Goal: Task Accomplishment & Management: Manage account settings

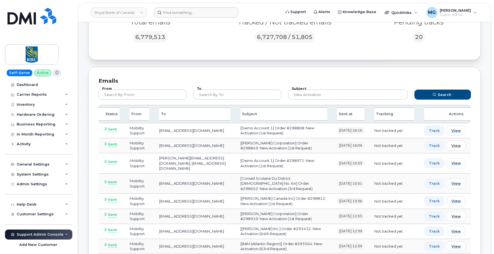
scroll to position [140, 0]
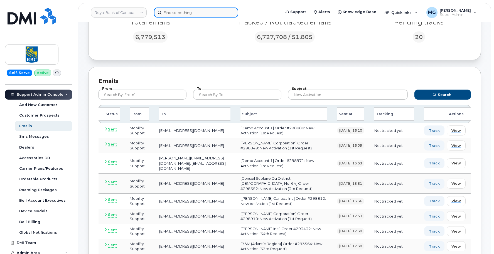
click at [167, 13] on input at bounding box center [196, 13] width 84 height 10
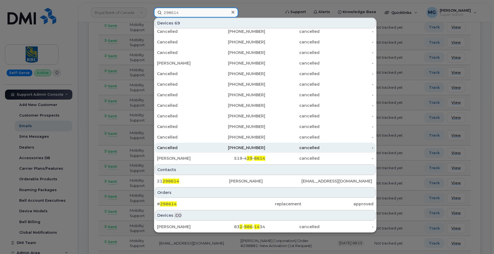
scroll to position [361, 0]
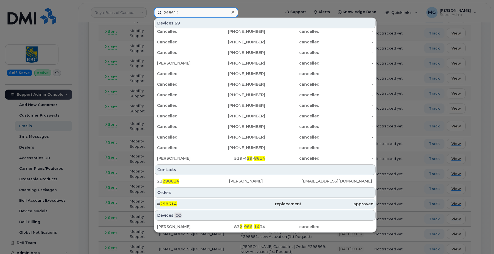
type input "298614"
click at [169, 204] on span "298614" at bounding box center [168, 204] width 17 height 5
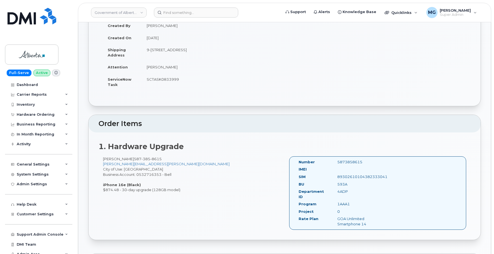
scroll to position [66, 0]
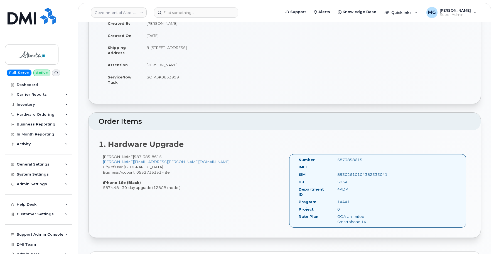
click at [344, 172] on div "89302610104382333041" at bounding box center [360, 174] width 54 height 5
copy div "89302610104382333041"
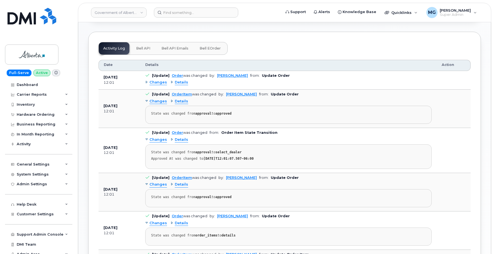
scroll to position [285, 0]
click at [159, 99] on span "Changes" at bounding box center [159, 101] width 18 height 5
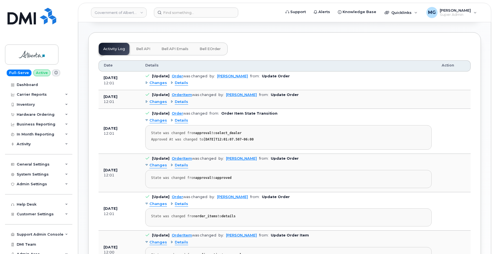
click at [159, 80] on span "Changes" at bounding box center [159, 82] width 18 height 5
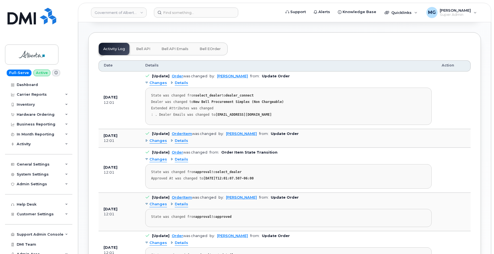
click at [158, 138] on span "Changes" at bounding box center [159, 140] width 18 height 5
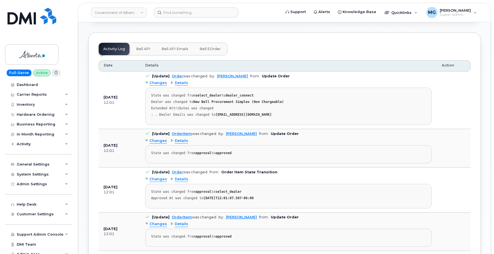
click at [155, 177] on span "Changes" at bounding box center [159, 179] width 18 height 5
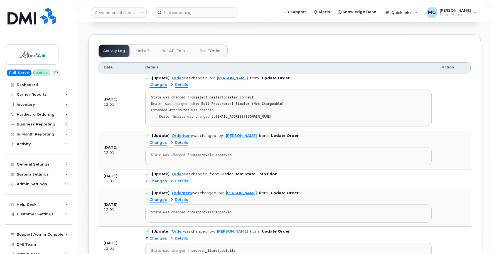
scroll to position [283, 0]
click at [179, 83] on span "Details" at bounding box center [181, 85] width 13 height 5
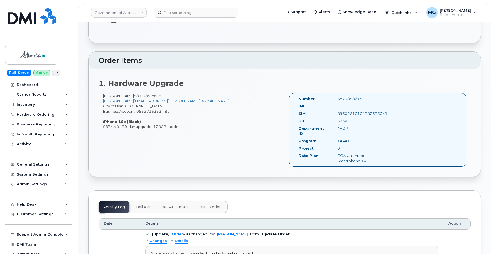
scroll to position [126, 0]
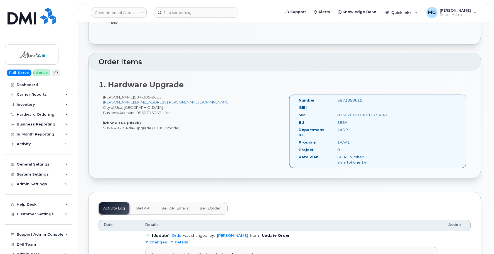
click at [146, 206] on span "Bell API" at bounding box center [143, 208] width 14 height 4
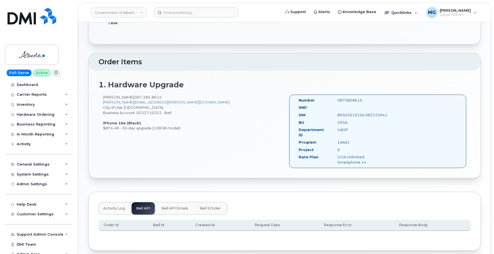
click at [179, 206] on span "Bell API Emails" at bounding box center [175, 208] width 27 height 4
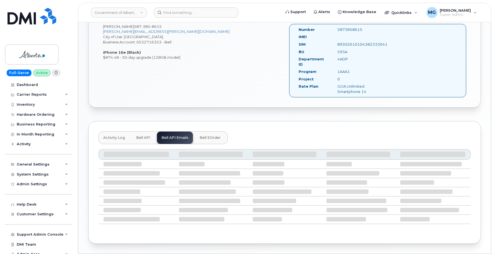
scroll to position [198, 0]
click at [207, 134] on span "Bell eOrder" at bounding box center [210, 136] width 21 height 4
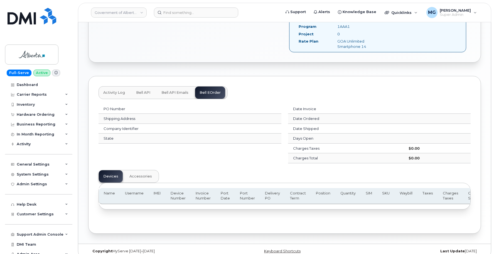
scroll to position [241, 0]
click at [174, 91] on span "Bell API Emails" at bounding box center [175, 93] width 27 height 4
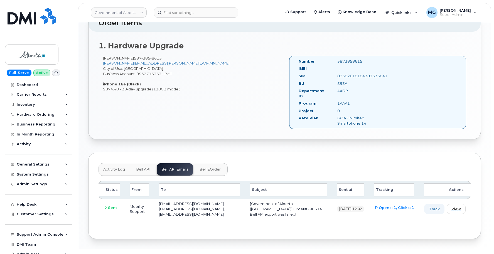
scroll to position [162, 0]
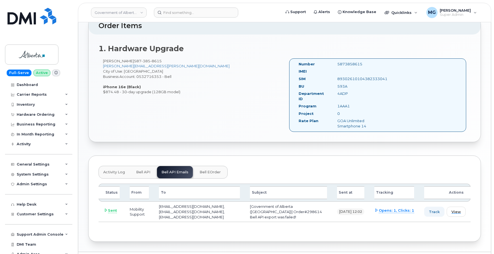
click at [113, 170] on span "Activity Log" at bounding box center [114, 172] width 22 height 4
click at [113, 166] on div "Activity Log Bell API Bell API Emails Bell eOrder" at bounding box center [163, 172] width 129 height 13
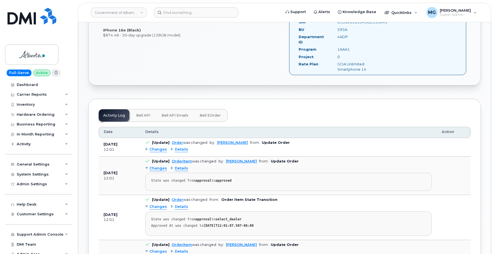
scroll to position [219, 0]
click at [160, 147] on span "Changes" at bounding box center [159, 149] width 18 height 5
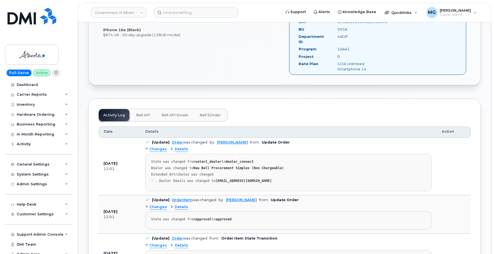
click at [182, 147] on span "Details" at bounding box center [181, 149] width 13 height 5
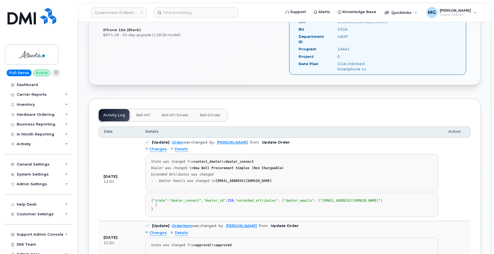
scroll to position [219, 0]
click at [204, 113] on span "Bell eOrder" at bounding box center [210, 115] width 21 height 4
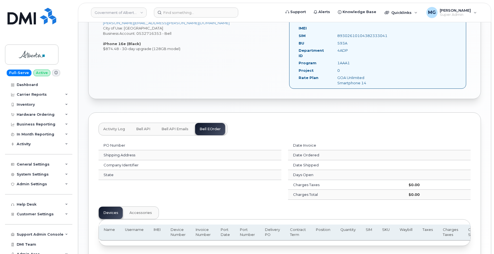
click at [177, 127] on span "Bell API Emails" at bounding box center [175, 129] width 27 height 4
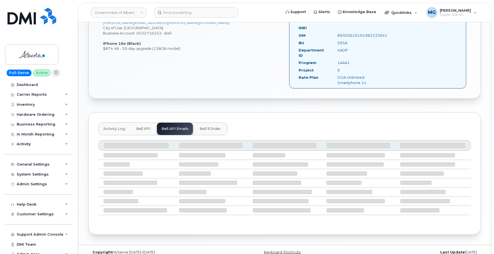
click at [138, 127] on span "Bell API" at bounding box center [143, 129] width 14 height 4
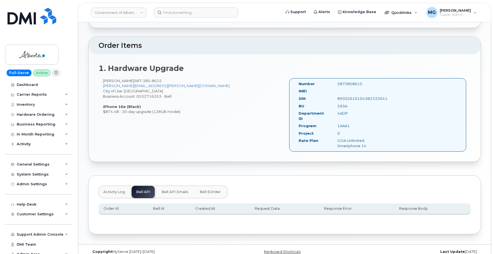
scroll to position [142, 0]
click at [114, 190] on span "Activity Log" at bounding box center [114, 192] width 22 height 4
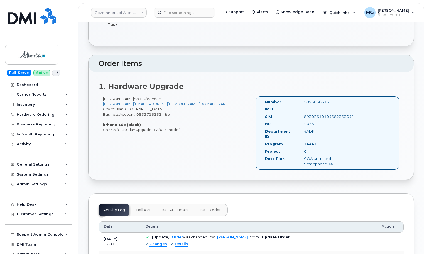
scroll to position [121, 0]
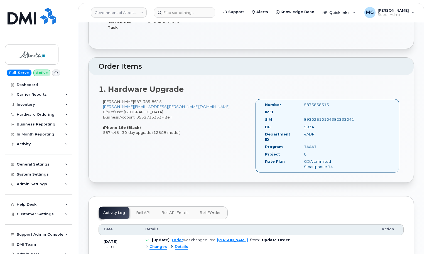
click at [311, 104] on div "5873858615" at bounding box center [327, 104] width 54 height 5
copy div "5873858615"
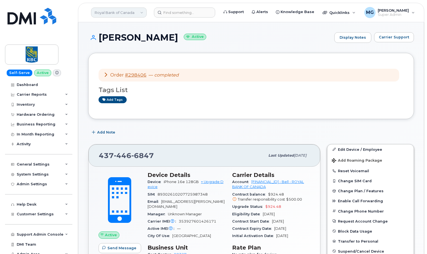
scroll to position [306, 0]
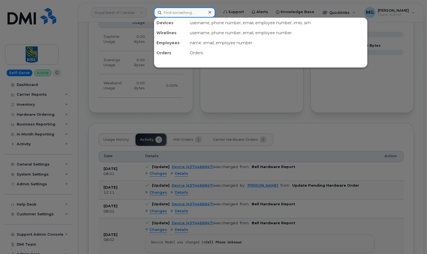
click at [164, 12] on input at bounding box center [184, 13] width 61 height 10
paste input "5873858615"
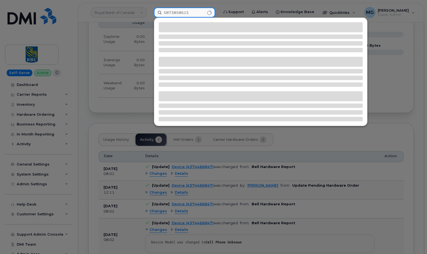
type input "5873858615"
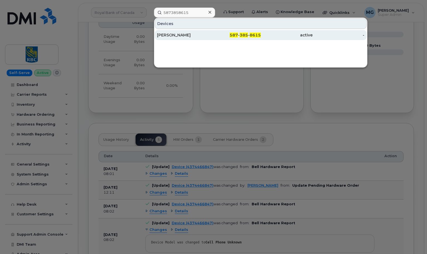
click at [169, 35] on div "Alex Thomas" at bounding box center [183, 35] width 52 height 6
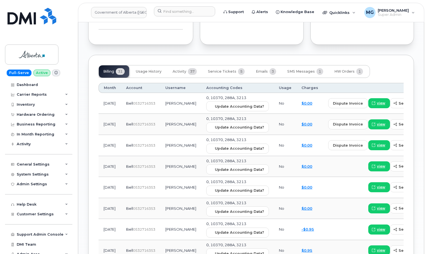
scroll to position [574, 0]
click at [295, 69] on span "SMS Messages" at bounding box center [301, 71] width 28 height 4
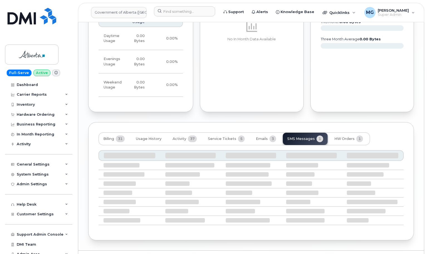
scroll to position [456, 0]
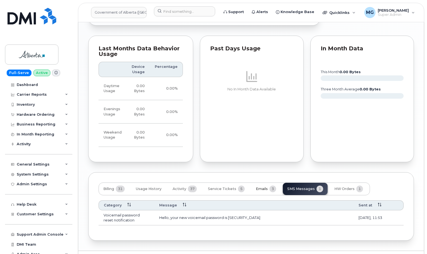
click at [261, 187] on span "Emails" at bounding box center [262, 189] width 12 height 4
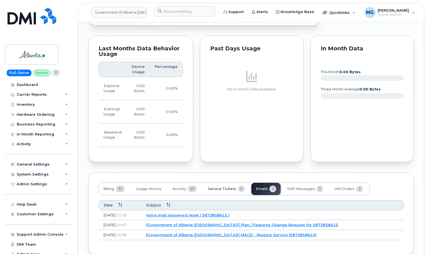
click at [228, 187] on span "Service Tickets" at bounding box center [222, 189] width 28 height 4
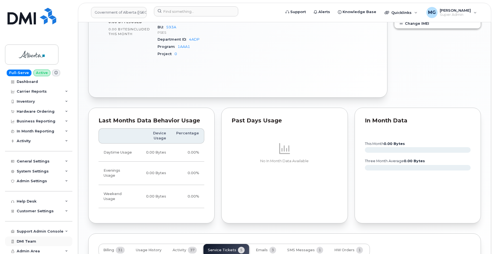
scroll to position [3, 0]
click at [43, 230] on div "Support Admin Console" at bounding box center [40, 232] width 47 height 4
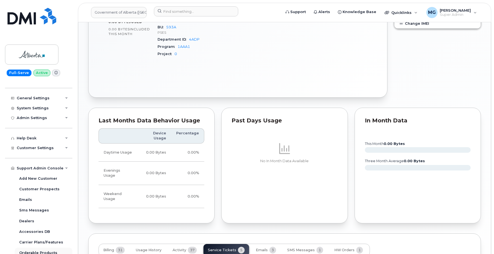
scroll to position [66, 0]
click at [34, 137] on div "Help Desk" at bounding box center [27, 139] width 20 height 4
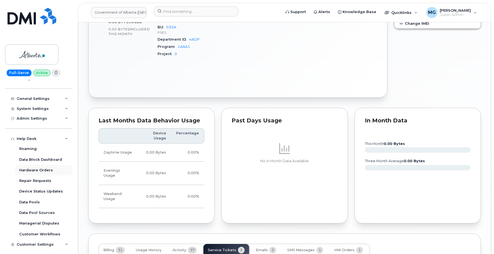
click at [33, 170] on div "Hardware Orders" at bounding box center [36, 170] width 34 height 5
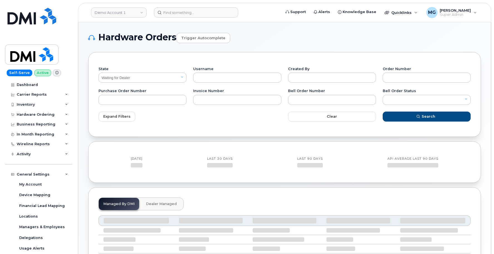
select select "Waiting for Dealer"
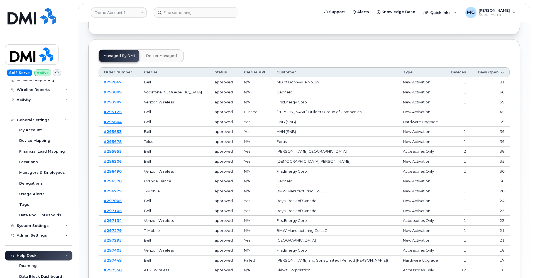
scroll to position [155, 0]
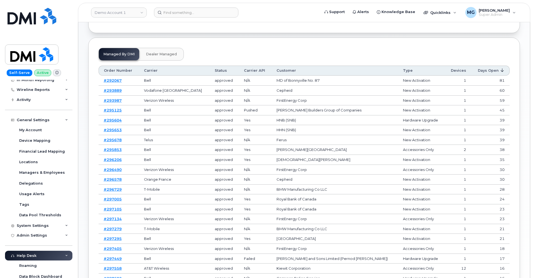
click at [494, 70] on icon at bounding box center [502, 71] width 4 height 4
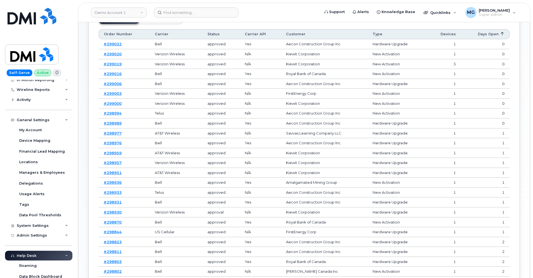
scroll to position [191, 0]
click at [494, 35] on icon at bounding box center [502, 35] width 4 height 4
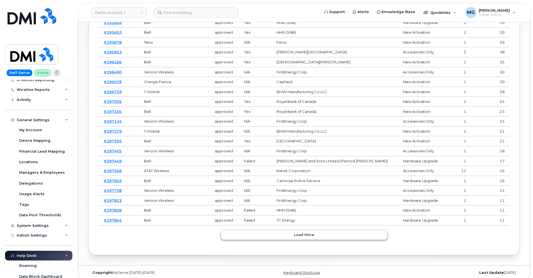
click at [305, 233] on span "Load more" at bounding box center [304, 235] width 20 height 5
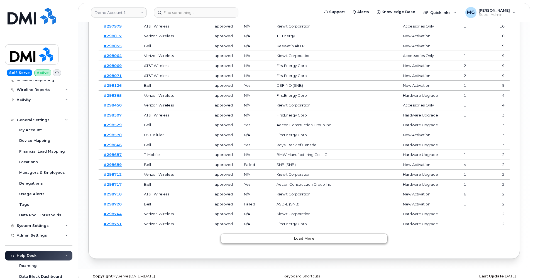
scroll to position [496, 0]
click at [307, 236] on span "Load more" at bounding box center [304, 238] width 20 height 5
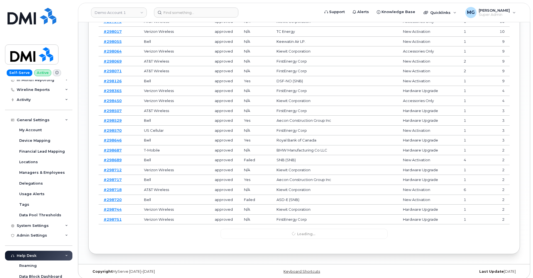
scroll to position [491, 0]
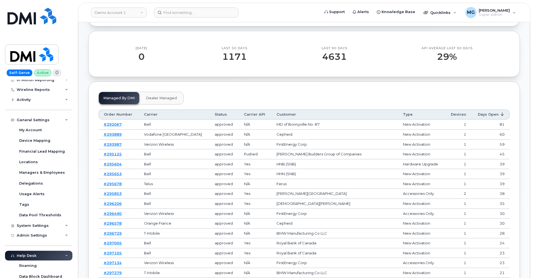
click at [167, 99] on span "Dealer Managed" at bounding box center [161, 98] width 31 height 4
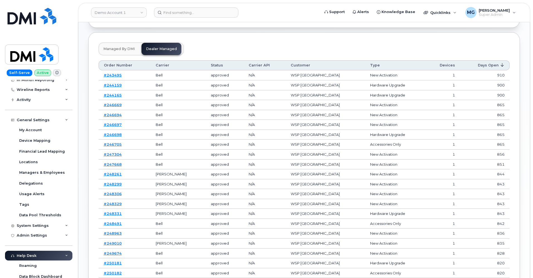
scroll to position [156, 0]
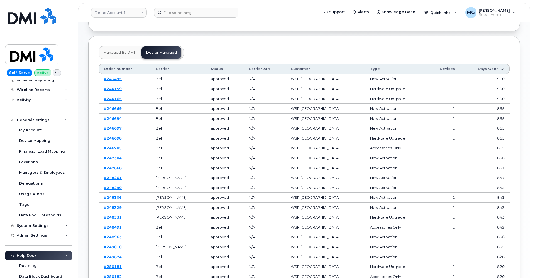
click at [113, 52] on span "Managed by DMI" at bounding box center [118, 52] width 31 height 4
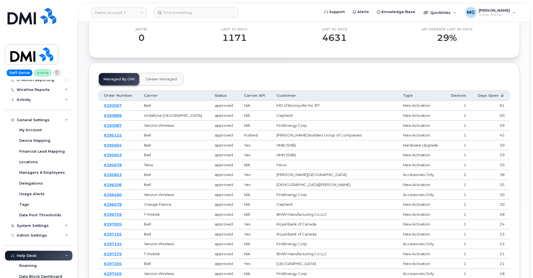
scroll to position [129, 0]
click at [112, 134] on link "#295125" at bounding box center [113, 135] width 18 height 4
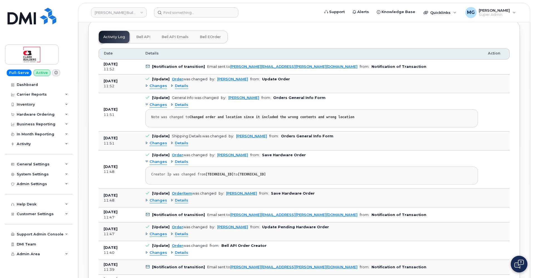
scroll to position [454, 0]
click at [147, 232] on div "Changes" at bounding box center [156, 234] width 22 height 5
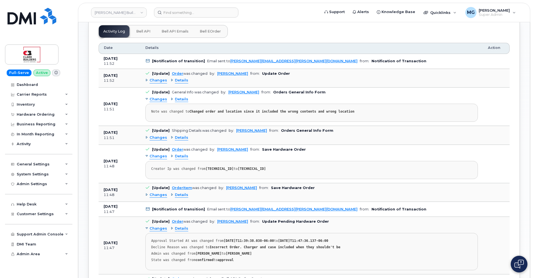
scroll to position [466, 0]
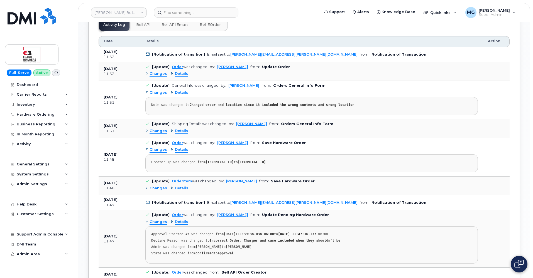
click at [178, 220] on span "Details" at bounding box center [181, 222] width 13 height 5
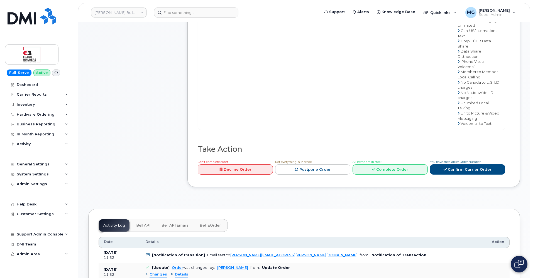
scroll to position [271, 0]
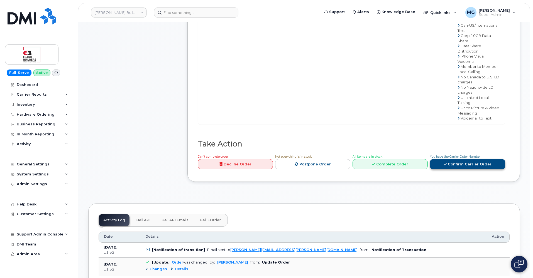
click at [459, 159] on link "Confirm Carrier Order" at bounding box center [467, 164] width 75 height 10
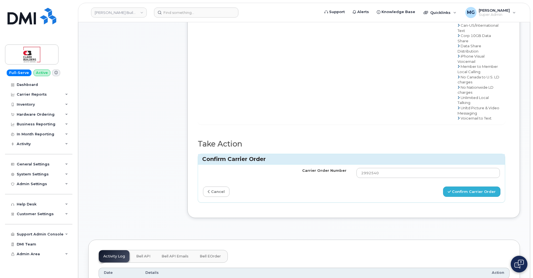
click at [468, 187] on button "Confirm Carrier Order" at bounding box center [471, 192] width 57 height 10
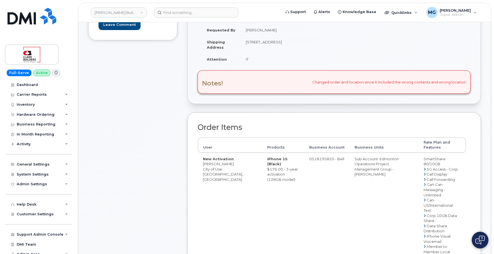
scroll to position [106, 0]
click at [357, 11] on span "Knowledge Base" at bounding box center [360, 12] width 34 height 6
click at [474, 12] on div "MG Monique Garlington Super Admin" at bounding box center [452, 12] width 58 height 11
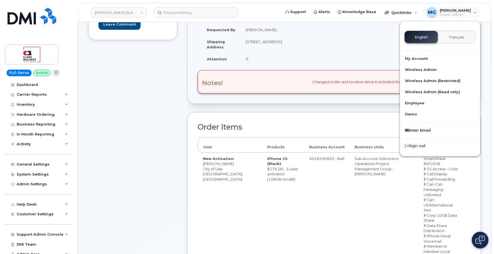
click at [449, 36] on span "Français" at bounding box center [456, 37] width 15 height 4
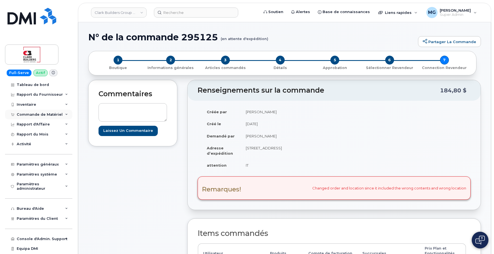
click at [30, 114] on div "Commande de Matériel" at bounding box center [40, 114] width 46 height 4
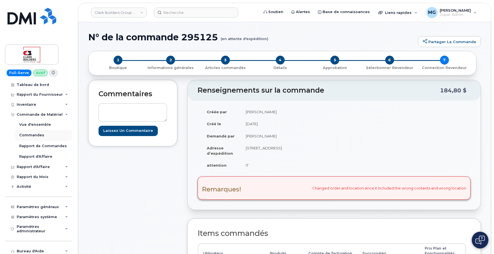
click at [32, 134] on div "Commandes" at bounding box center [31, 135] width 25 height 5
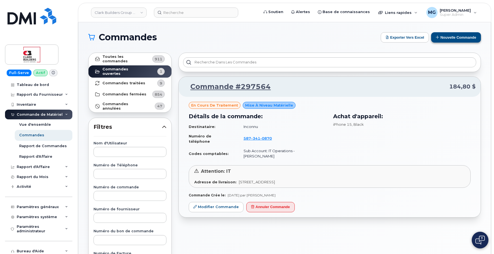
click at [445, 37] on button "Nouvelle commande" at bounding box center [456, 37] width 50 height 10
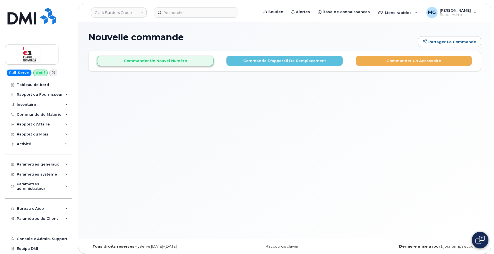
click at [171, 62] on button "Commander un nouvel numéro" at bounding box center [155, 61] width 116 height 10
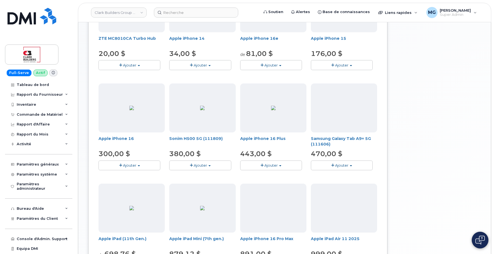
scroll to position [233, 0]
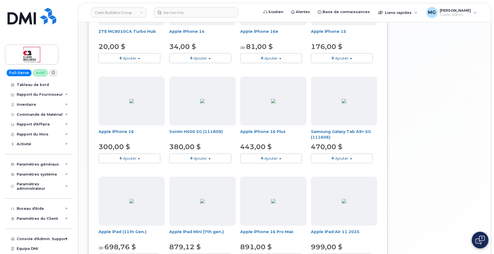
drag, startPoint x: 228, startPoint y: 200, endPoint x: 175, endPoint y: 217, distance: 55.4
click at [220, 199] on div at bounding box center [202, 201] width 66 height 49
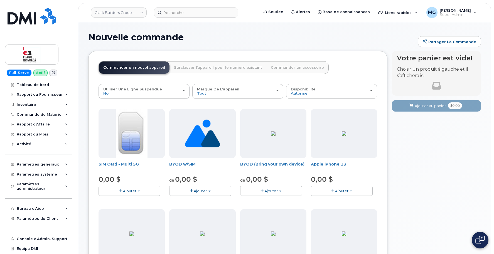
scroll to position [0, 0]
click at [116, 13] on link "Clark Builders Group of Companies" at bounding box center [119, 13] width 56 height 10
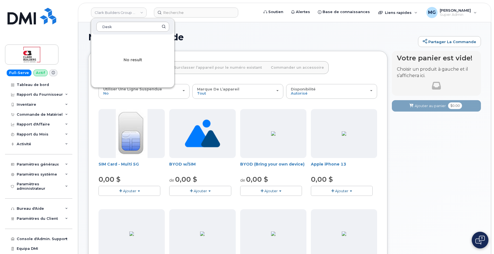
click at [119, 65] on div "No result" at bounding box center [132, 60] width 83 height 50
click at [119, 27] on input "Desk" at bounding box center [132, 27] width 73 height 10
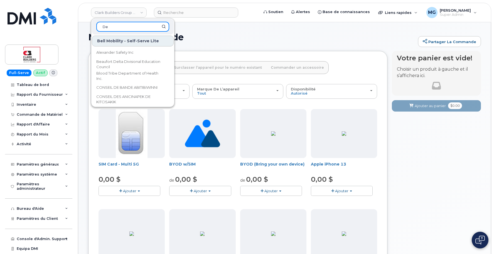
type input "D"
type input "GOA"
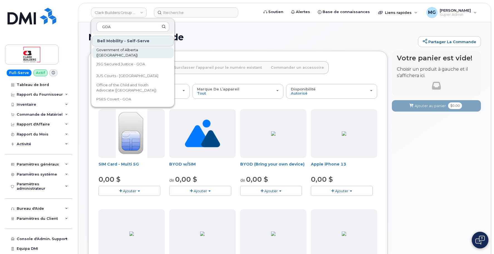
click at [120, 53] on span "Government of Alberta (GOA)" at bounding box center [128, 52] width 64 height 11
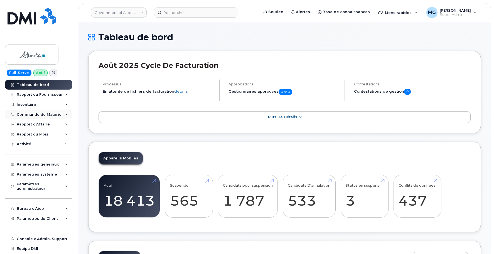
click at [31, 115] on div "Commande de Matériel" at bounding box center [40, 114] width 46 height 4
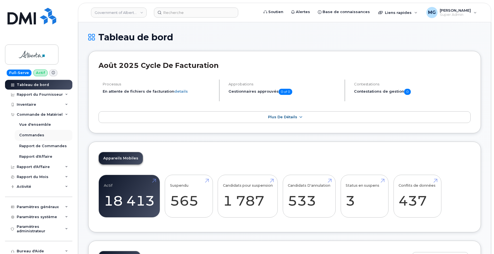
click at [30, 134] on div "Commandes" at bounding box center [31, 135] width 25 height 5
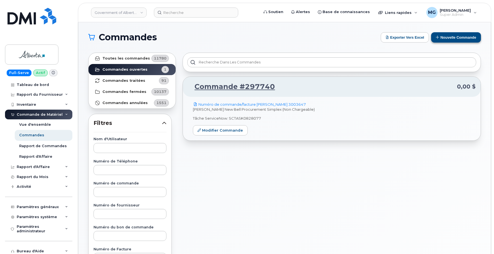
click at [444, 37] on button "Nouvelle commande" at bounding box center [456, 37] width 50 height 10
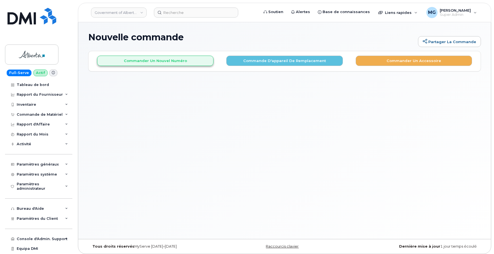
click at [157, 60] on button "Commander un nouvel numéro" at bounding box center [155, 61] width 116 height 10
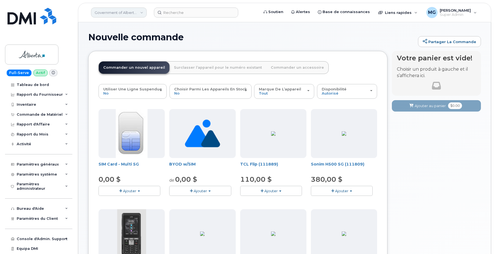
click at [142, 13] on link "Government of Alberta (GOA)" at bounding box center [119, 13] width 56 height 10
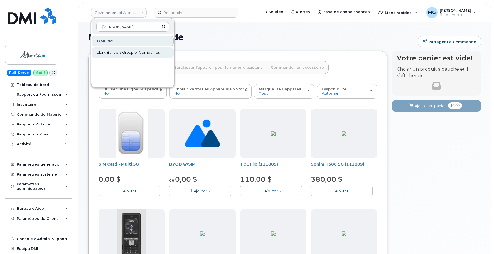
type input "Clark"
click at [124, 53] on span "Clark Builders Group of Companies" at bounding box center [127, 53] width 63 height 6
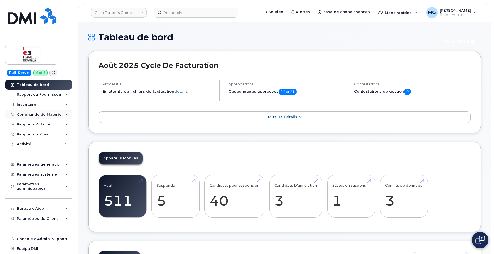
click at [30, 115] on div "Commande de Matériel" at bounding box center [40, 114] width 46 height 4
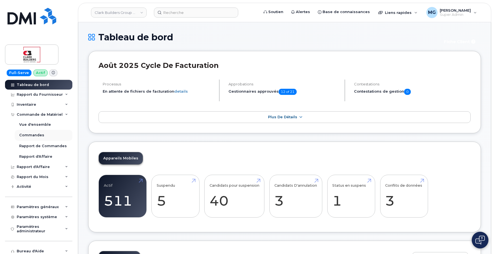
click at [36, 135] on div "Commandes" at bounding box center [31, 135] width 25 height 5
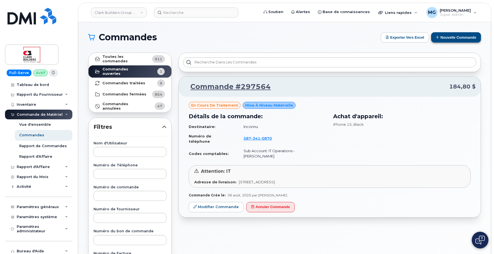
click at [439, 36] on button "Nouvelle commande" at bounding box center [456, 37] width 50 height 10
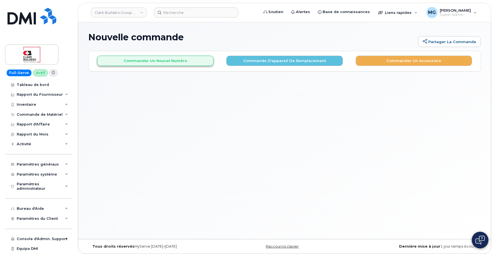
click at [153, 61] on button "Commander un nouvel numéro" at bounding box center [155, 61] width 116 height 10
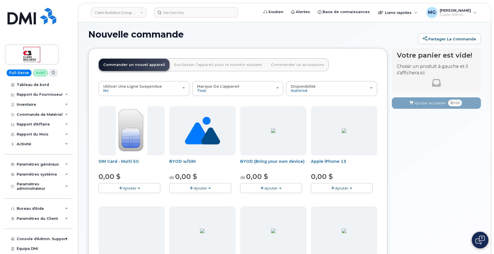
scroll to position [4, 0]
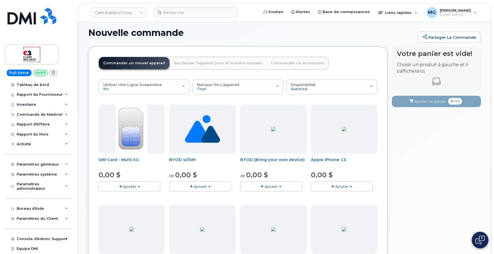
click at [207, 186] on span "Ajouter" at bounding box center [200, 186] width 13 height 4
click at [190, 203] on link "$0.00 - 30-Day Activation" at bounding box center [200, 203] width 58 height 7
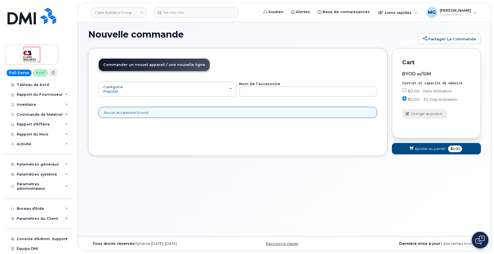
click at [425, 113] on span "Changer de produit" at bounding box center [426, 113] width 31 height 5
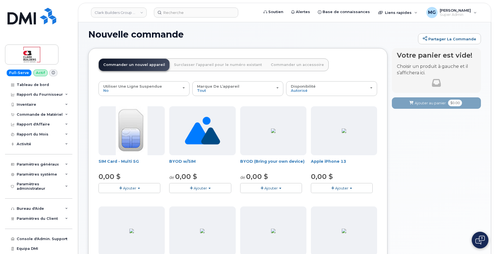
click at [266, 187] on span "Ajouter" at bounding box center [271, 188] width 13 height 4
click at [264, 204] on link "$0.00 - 30-activation du jour" at bounding box center [275, 205] width 67 height 7
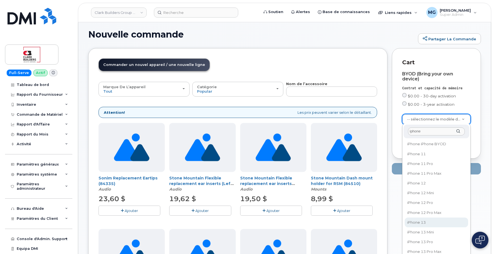
type input "iphone"
select select "2612"
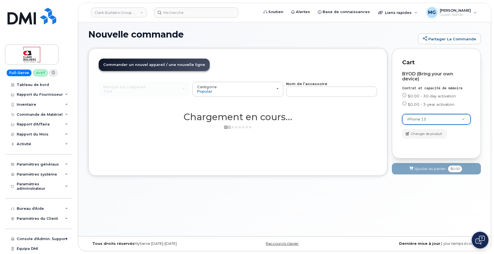
scroll to position [1, 0]
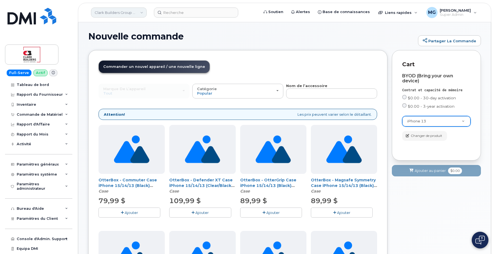
click at [125, 13] on link "Clark Builders Group of Companies" at bounding box center [119, 13] width 56 height 10
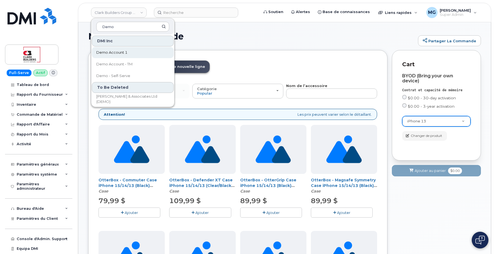
type input "Demo"
click at [115, 52] on span "Demo Account 1" at bounding box center [111, 53] width 31 height 6
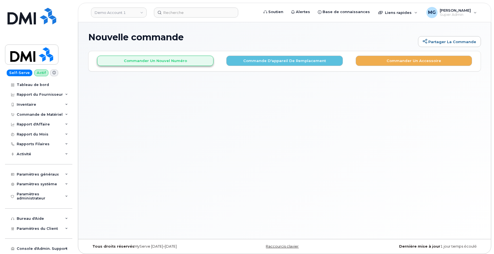
click at [169, 61] on button "Commander un nouvel numéro" at bounding box center [155, 61] width 116 height 10
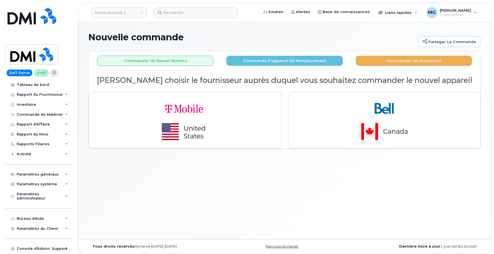
click at [296, 191] on div "Nouvelle commande Partager la commande × Partager cette commande Partager [PERS…" at bounding box center [284, 130] width 413 height 217
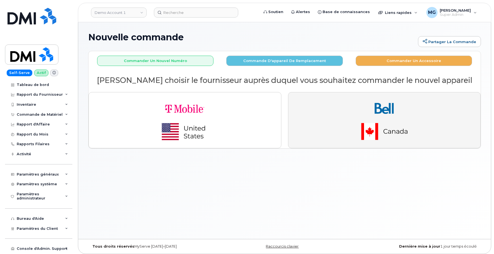
click at [348, 107] on img "button" at bounding box center [385, 120] width 78 height 47
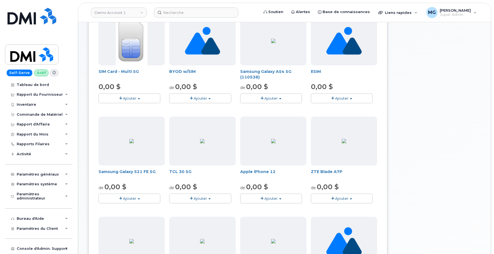
scroll to position [105, 0]
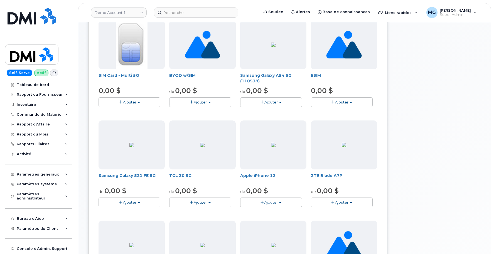
click at [204, 101] on span "Ajouter" at bounding box center [200, 102] width 13 height 4
click at [200, 119] on link "$0.00 - 30-Day Activation" at bounding box center [200, 119] width 58 height 7
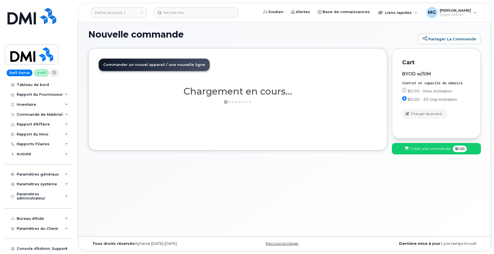
scroll to position [3, 0]
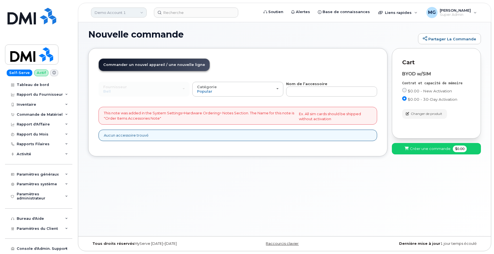
click at [136, 11] on link "Demo Account 1" at bounding box center [119, 13] width 56 height 10
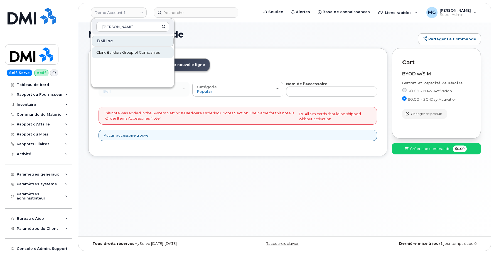
type input "clark"
click at [129, 53] on span "Clark Builders Group of Companies" at bounding box center [127, 53] width 63 height 6
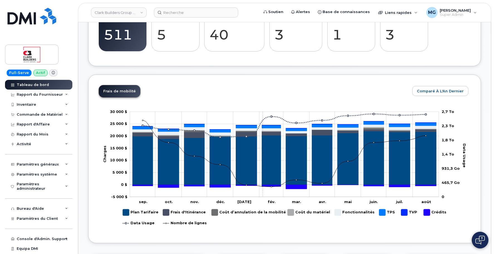
scroll to position [176, 0]
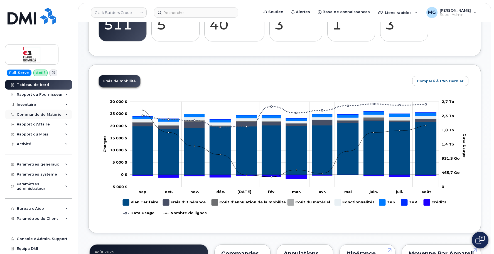
click at [43, 115] on div "Commande de Matériel" at bounding box center [40, 114] width 46 height 4
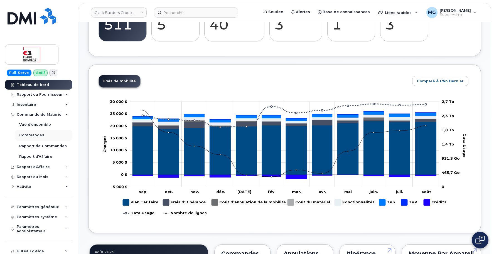
click at [40, 134] on div "Commandes" at bounding box center [31, 135] width 25 height 5
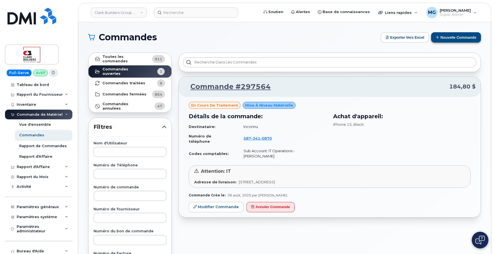
click at [443, 38] on button "Nouvelle commande" at bounding box center [456, 37] width 50 height 10
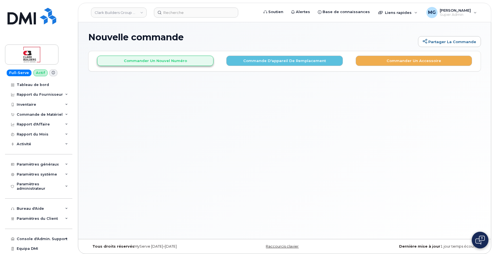
click at [147, 61] on button "Commander un nouvel numéro" at bounding box center [155, 61] width 116 height 10
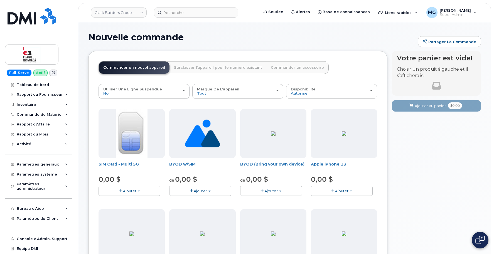
click at [273, 189] on span "Ajouter" at bounding box center [271, 191] width 13 height 4
click at [275, 208] on link "$0.00 - 30-activation du jour" at bounding box center [275, 208] width 67 height 7
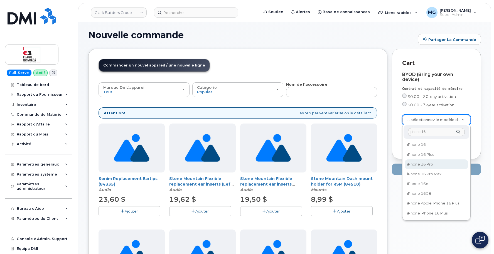
scroll to position [2, 0]
type input "iphone 16"
select select "3226"
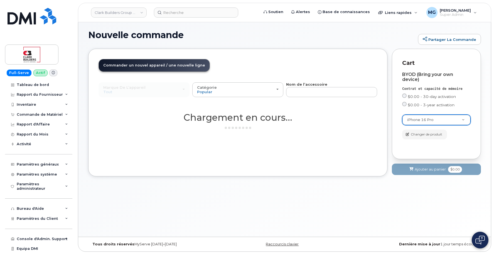
scroll to position [2, 0]
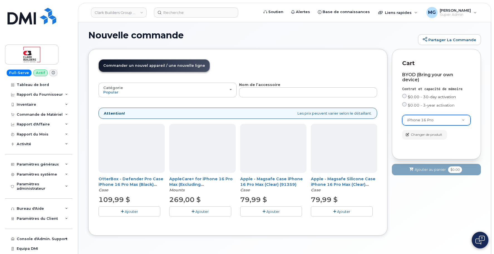
click at [405, 96] on input "$0.00 - 30-day activation" at bounding box center [404, 96] width 4 height 4
radio input "true"
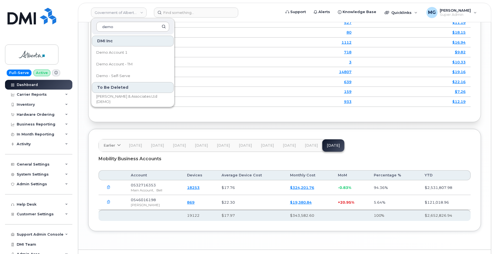
scroll to position [2, 0]
type input "demo"
click at [175, 13] on input at bounding box center [196, 13] width 84 height 10
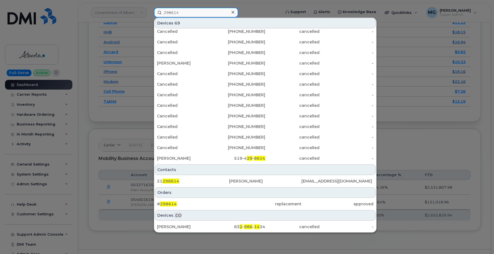
scroll to position [736, 0]
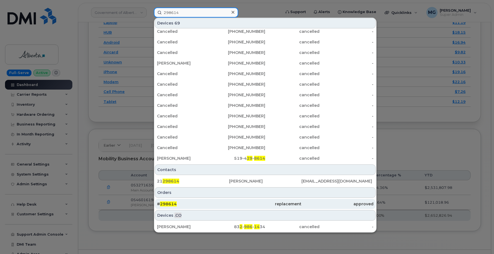
type input "298614"
click at [168, 204] on span "298614" at bounding box center [168, 204] width 17 height 5
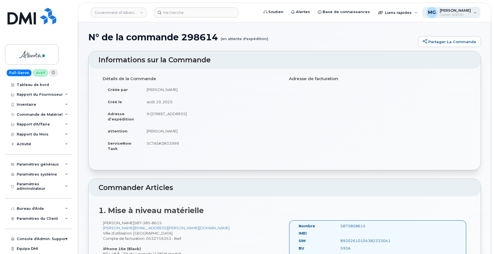
click at [474, 11] on div "MG [PERSON_NAME] Super Admin" at bounding box center [452, 12] width 58 height 11
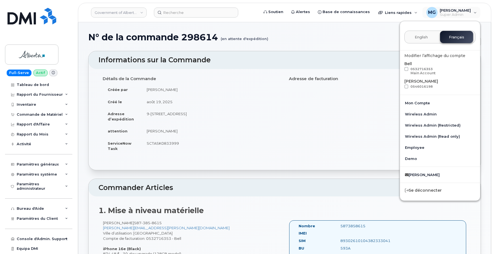
click at [421, 38] on span "English" at bounding box center [421, 37] width 13 height 4
click at [419, 39] on div "English Français" at bounding box center [440, 37] width 71 height 13
click at [376, 35] on h1 "N° de la commande 298614 (en attente d'expédition)" at bounding box center [251, 37] width 327 height 10
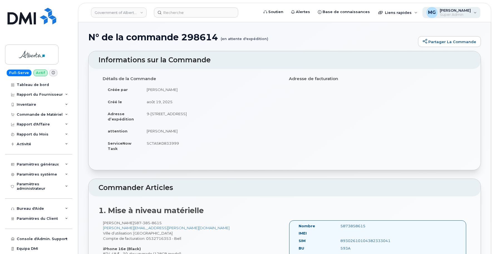
click at [477, 13] on div "MG Monique Garlington Super Admin" at bounding box center [452, 12] width 58 height 11
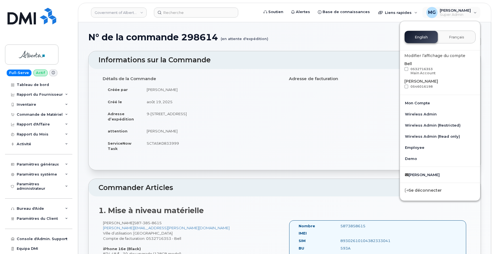
click at [418, 38] on div "English Français" at bounding box center [440, 37] width 71 height 13
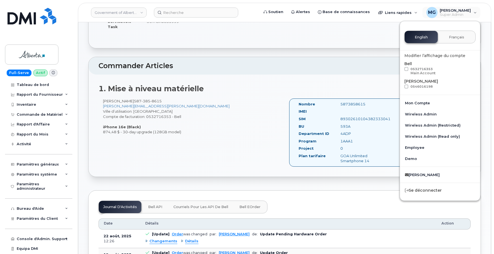
scroll to position [130, 0]
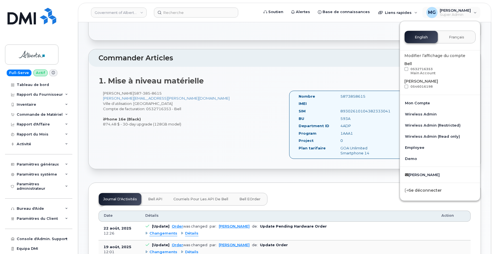
click at [420, 35] on div "English Français" at bounding box center [440, 37] width 71 height 13
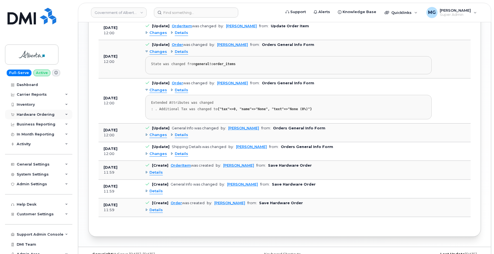
scroll to position [553, 0]
click at [147, 208] on div "Details" at bounding box center [154, 210] width 18 height 5
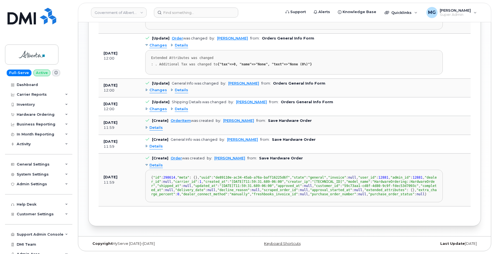
scroll to position [640, 0]
click at [147, 144] on div "Details" at bounding box center [154, 146] width 18 height 5
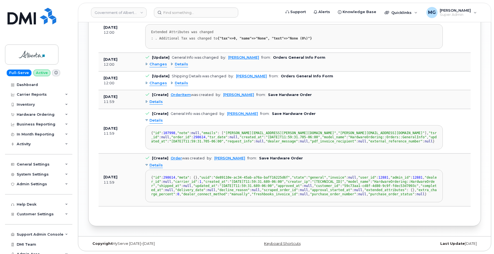
scroll to position [627, 0]
click at [146, 99] on div "Details" at bounding box center [154, 101] width 18 height 5
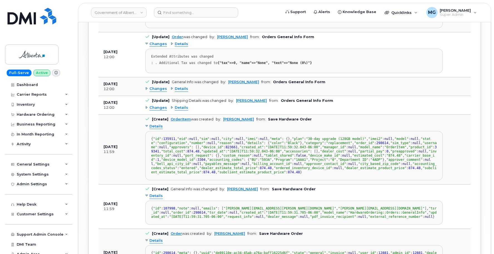
scroll to position [599, 0]
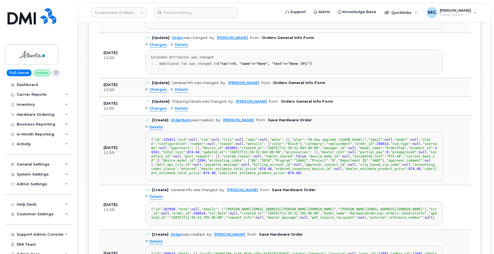
click at [147, 106] on div "Changes" at bounding box center [156, 108] width 22 height 5
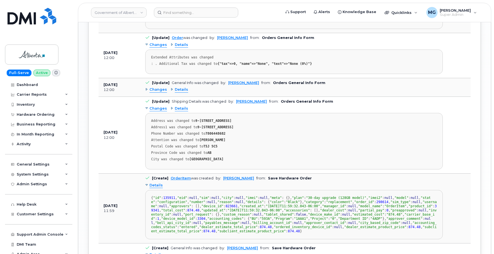
click at [146, 87] on div "Changes" at bounding box center [156, 89] width 22 height 5
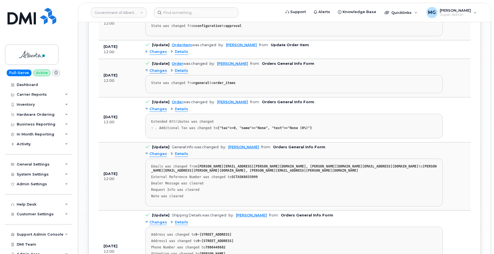
scroll to position [534, 0]
click at [146, 107] on div "Changes" at bounding box center [156, 109] width 22 height 5
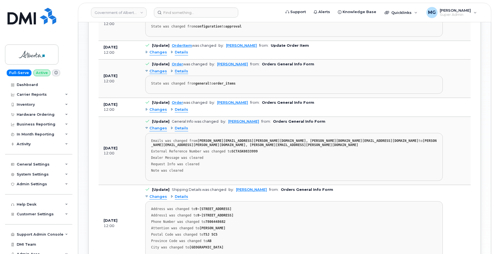
click at [147, 69] on div "Changes" at bounding box center [156, 71] width 22 height 5
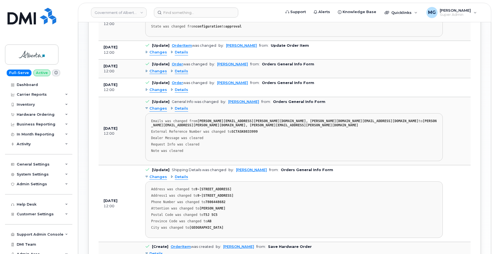
click at [145, 60] on td "[Update] Order was changed by: Kay Mah from: Orders General Info Form Changes D…" at bounding box center [294, 69] width 308 height 19
click at [147, 69] on div "Changes" at bounding box center [156, 71] width 22 height 5
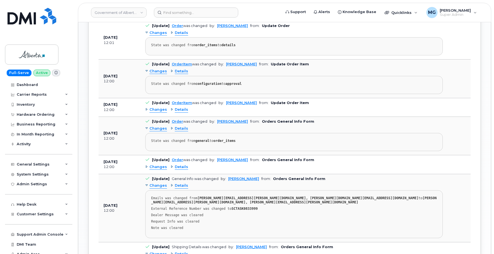
scroll to position [473, 0]
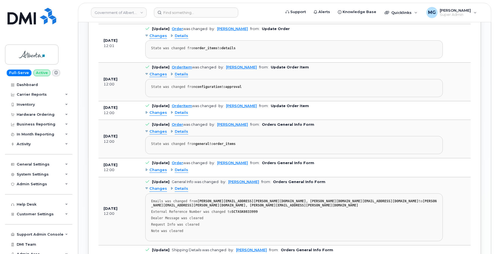
click at [148, 110] on div "Changes" at bounding box center [156, 112] width 22 height 5
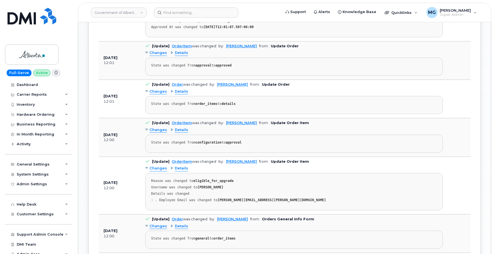
scroll to position [417, 0]
click at [146, 128] on div "Changes" at bounding box center [156, 130] width 22 height 5
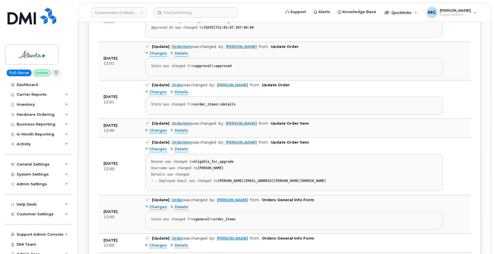
click at [148, 90] on div "Changes" at bounding box center [156, 92] width 22 height 5
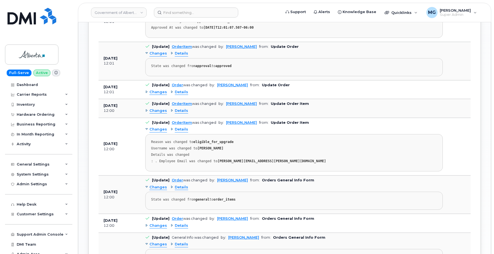
click at [148, 90] on div "Changes" at bounding box center [156, 92] width 22 height 5
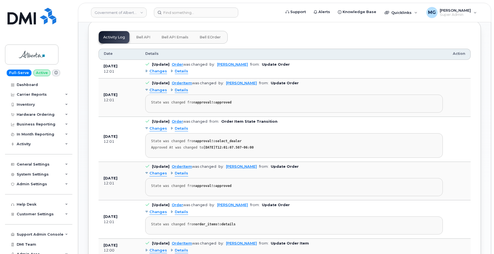
scroll to position [297, 0]
click at [148, 69] on div "Changes" at bounding box center [156, 71] width 22 height 5
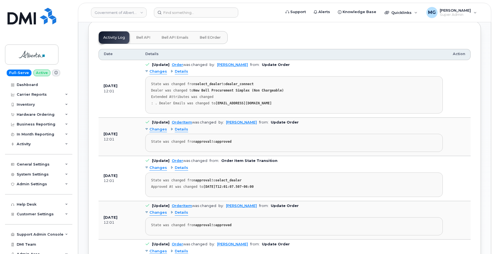
click at [148, 127] on div "Changes" at bounding box center [156, 129] width 22 height 5
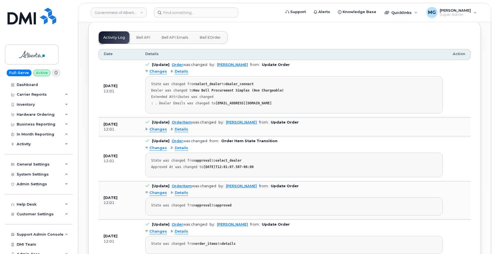
click at [147, 127] on div "Changes" at bounding box center [156, 129] width 22 height 5
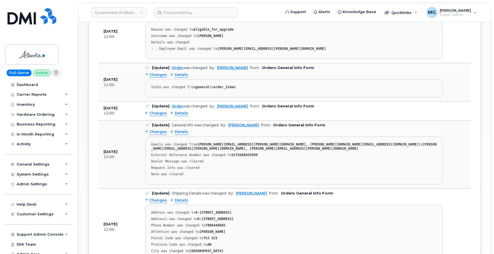
scroll to position [586, 0]
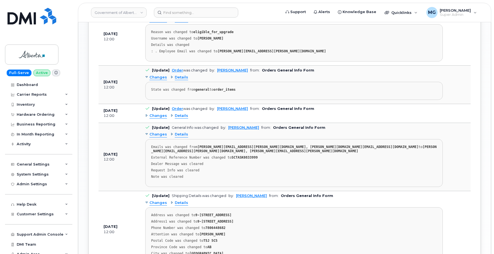
click at [146, 113] on div "Changes" at bounding box center [156, 115] width 22 height 5
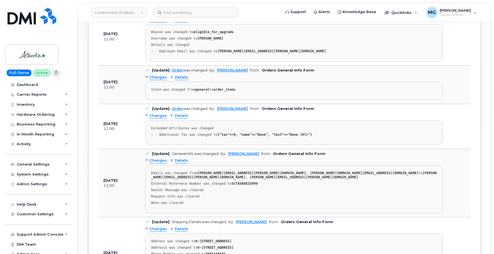
click at [171, 113] on div "Details" at bounding box center [180, 115] width 18 height 5
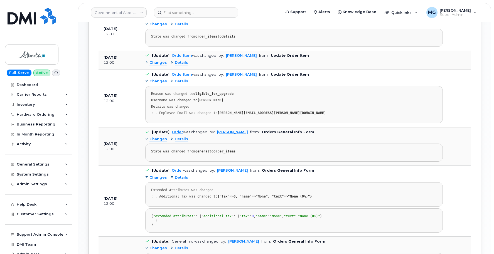
scroll to position [523, 0]
click at [147, 137] on div "Changes" at bounding box center [156, 139] width 22 height 5
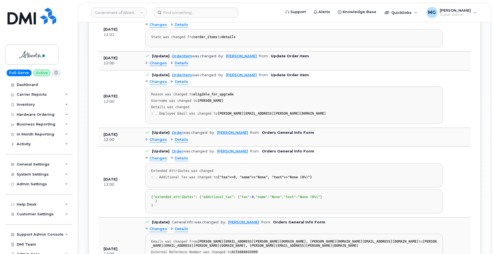
click at [147, 137] on div "Changes" at bounding box center [156, 139] width 22 height 5
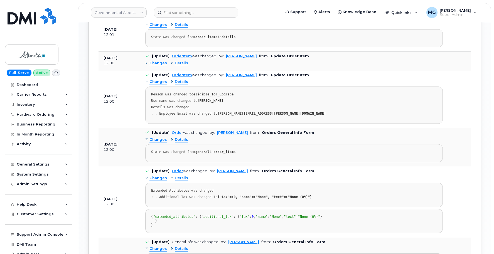
click at [171, 137] on div "Details" at bounding box center [180, 139] width 18 height 5
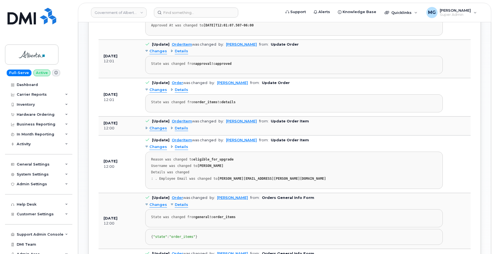
scroll to position [457, 0]
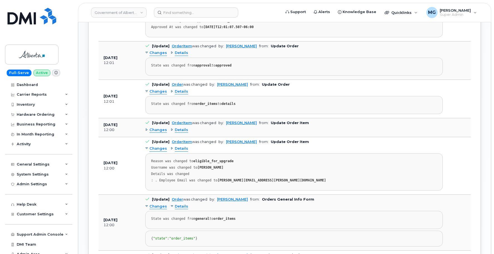
click at [146, 128] on div "Changes" at bounding box center [156, 130] width 22 height 5
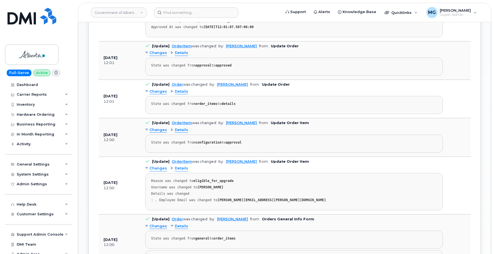
click at [171, 128] on div "Details" at bounding box center [180, 130] width 18 height 5
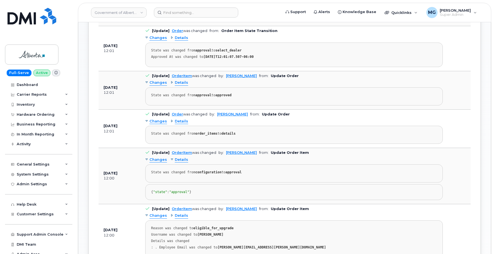
scroll to position [427, 0]
click at [148, 118] on div "Changes" at bounding box center [156, 120] width 22 height 5
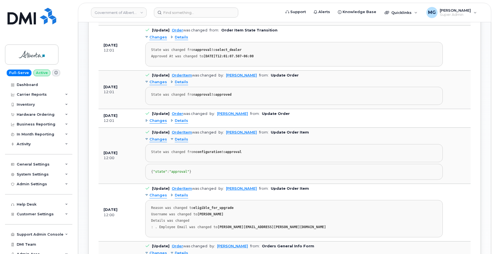
click at [148, 118] on div "Changes" at bounding box center [156, 120] width 22 height 5
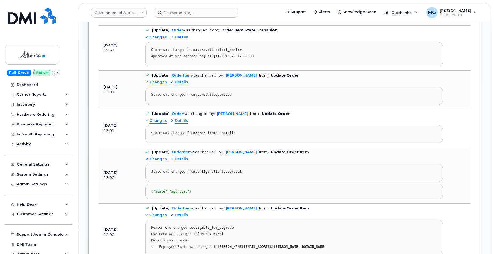
click at [171, 118] on div "Details" at bounding box center [180, 120] width 18 height 5
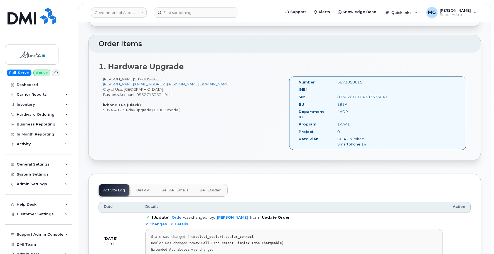
scroll to position [148, 0]
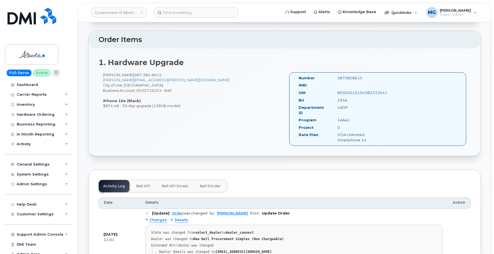
click at [148, 184] on span "Bell API" at bounding box center [143, 186] width 14 height 4
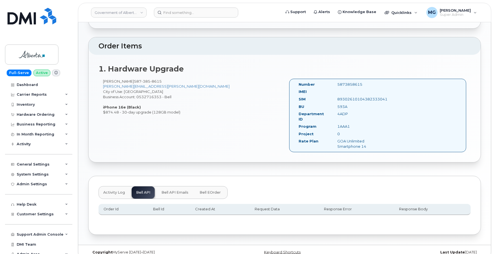
click at [173, 190] on span "Bell API Emails" at bounding box center [175, 192] width 27 height 4
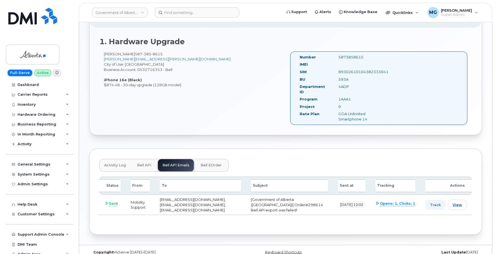
scroll to position [169, 0]
click at [453, 203] on span "View" at bounding box center [456, 205] width 9 height 5
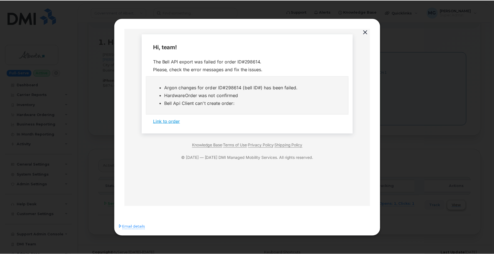
scroll to position [0, 0]
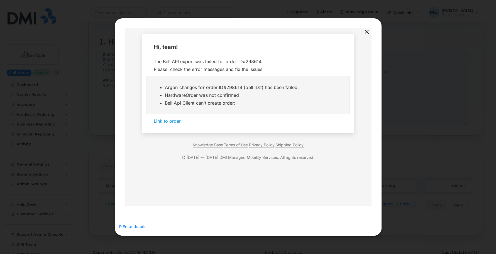
click at [366, 32] on button "button" at bounding box center [367, 32] width 8 height 8
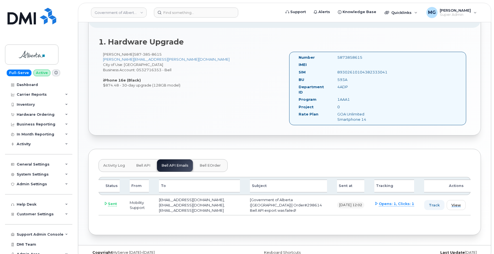
scroll to position [169, 0]
click at [205, 163] on span "Bell eOrder" at bounding box center [210, 165] width 21 height 4
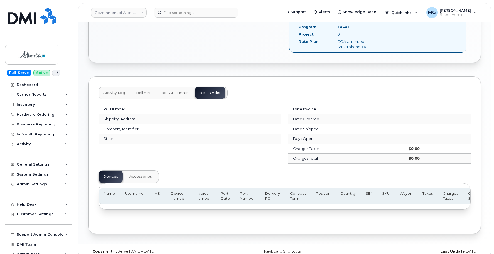
click at [147, 175] on span "Accessories" at bounding box center [140, 177] width 23 height 4
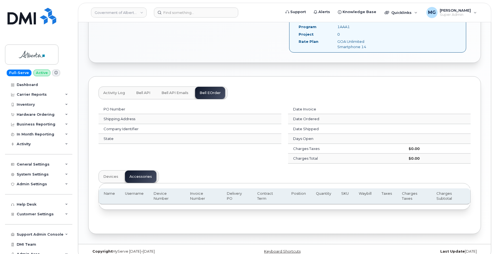
scroll to position [240, 0]
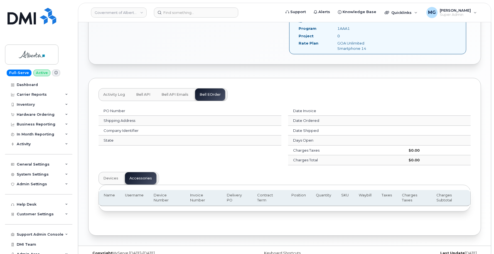
click at [109, 176] on span "Devices" at bounding box center [110, 178] width 15 height 4
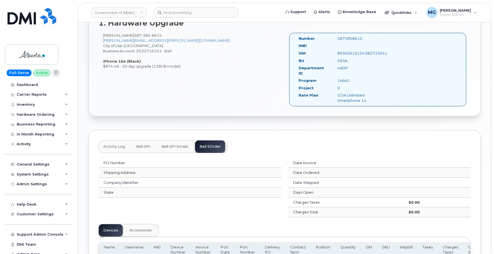
scroll to position [189, 0]
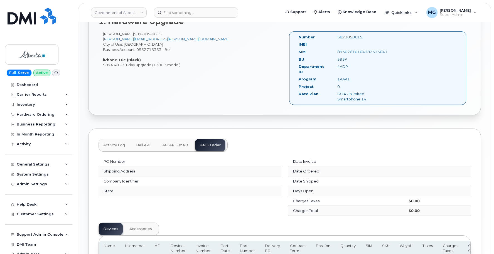
click at [353, 36] on div "5873858615" at bounding box center [360, 37] width 54 height 5
copy div "5873858615"
click at [165, 14] on input at bounding box center [196, 13] width 84 height 10
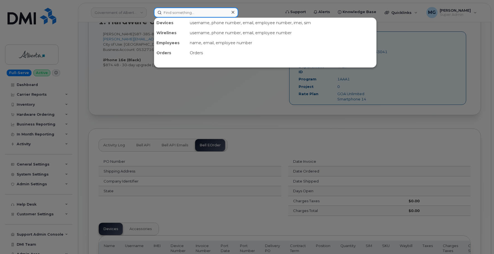
paste input "5873858615"
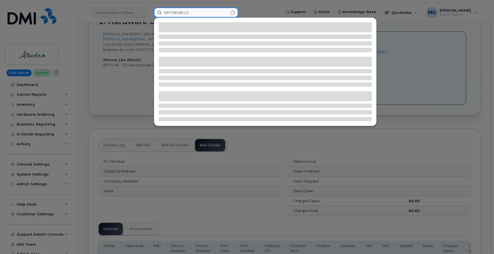
type input "5873858615"
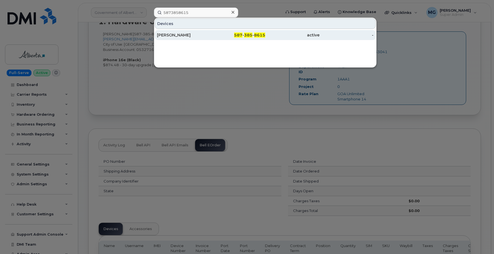
click at [173, 35] on div "[PERSON_NAME]" at bounding box center [184, 35] width 54 height 6
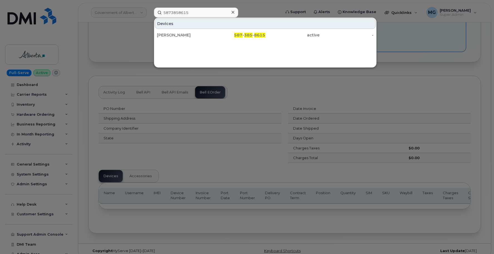
scroll to position [241, 0]
click at [233, 11] on icon at bounding box center [233, 12] width 3 height 4
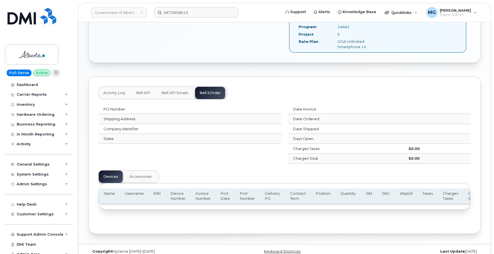
click at [119, 91] on span "Activity Log" at bounding box center [114, 93] width 22 height 4
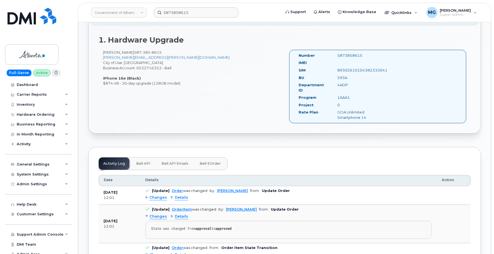
scroll to position [175, 0]
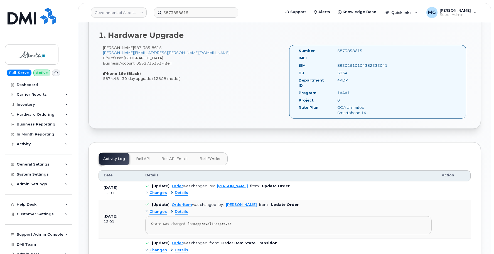
click at [210, 157] on span "Bell eOrder" at bounding box center [210, 159] width 21 height 4
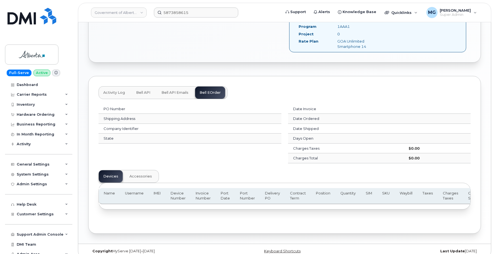
scroll to position [241, 0]
click at [181, 91] on span "Bell API Emails" at bounding box center [175, 93] width 27 height 4
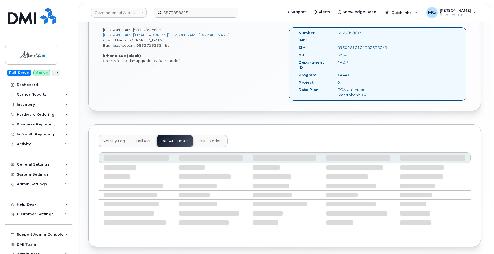
scroll to position [194, 0]
click at [144, 138] on span "Bell API" at bounding box center [143, 140] width 14 height 4
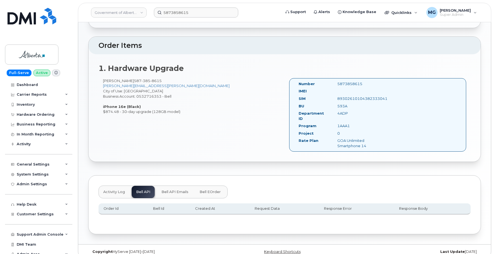
scroll to position [142, 0]
click at [348, 83] on div "5873858615" at bounding box center [360, 84] width 54 height 5
copy div "5873858615"
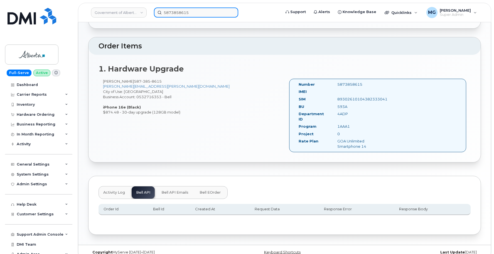
click at [165, 11] on input "5873858615" at bounding box center [196, 13] width 84 height 10
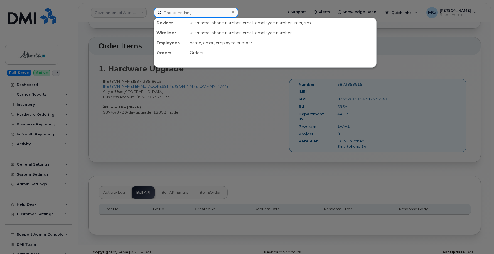
paste input "5873858615"
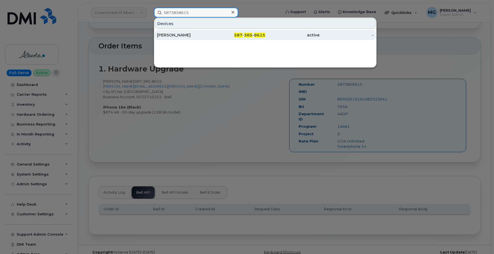
type input "5873858615"
click at [176, 35] on div "[PERSON_NAME]" at bounding box center [184, 35] width 54 height 6
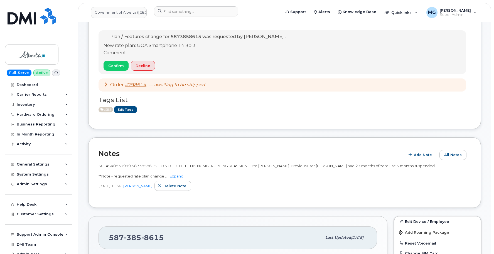
scroll to position [39, 0]
click at [105, 83] on icon at bounding box center [106, 83] width 4 height 4
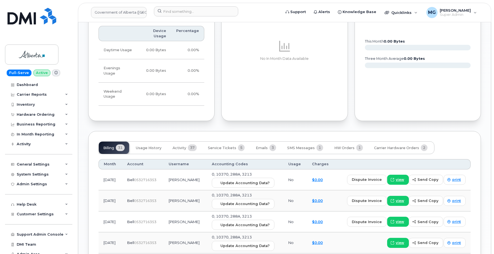
scroll to position [563, 0]
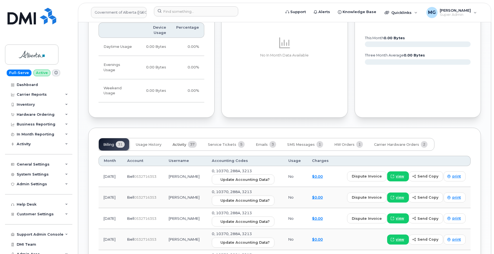
click at [182, 143] on span "Activity" at bounding box center [180, 145] width 14 height 4
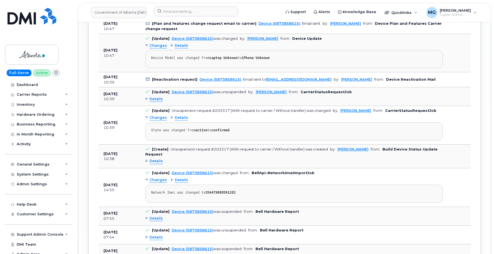
scroll to position [875, 0]
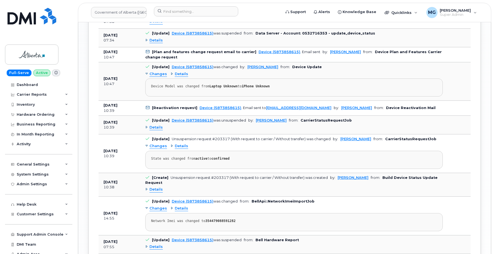
click at [147, 187] on div "Details" at bounding box center [154, 189] width 18 height 5
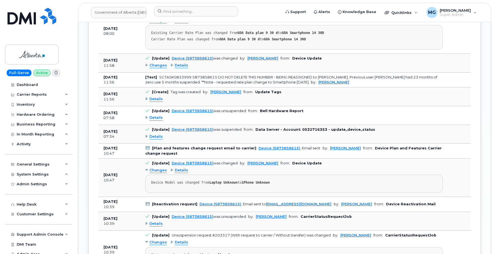
scroll to position [776, 0]
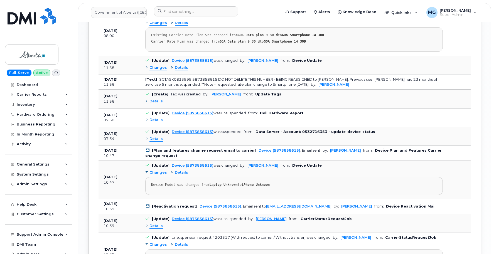
click at [151, 136] on span "Details" at bounding box center [156, 138] width 13 height 5
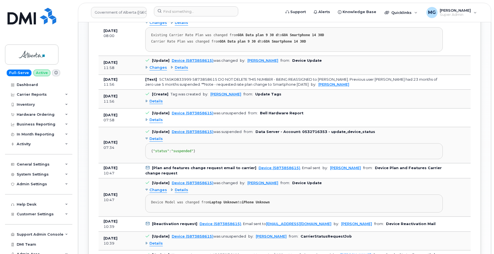
click at [151, 136] on span "Details" at bounding box center [156, 138] width 13 height 5
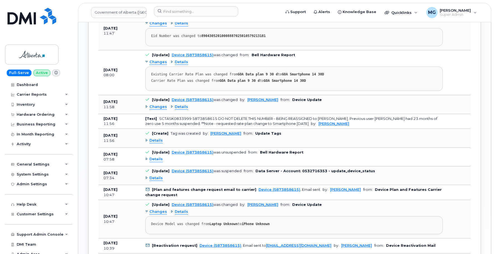
scroll to position [735, 0]
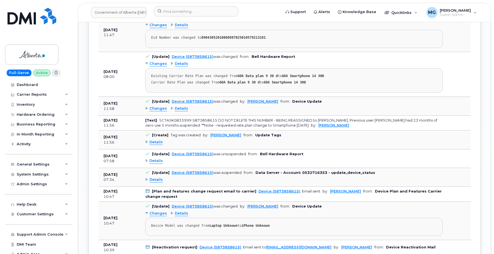
click at [154, 140] on span "Details" at bounding box center [156, 142] width 13 height 5
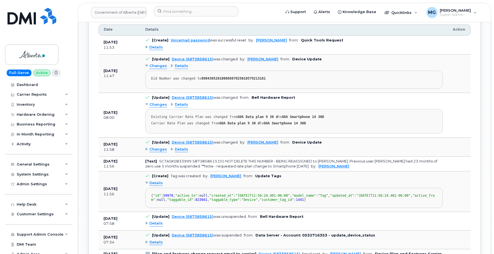
scroll to position [691, 0]
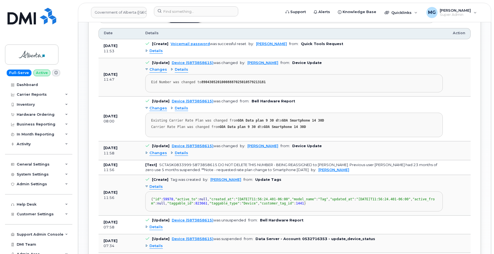
click at [154, 151] on span "Changes" at bounding box center [159, 153] width 18 height 5
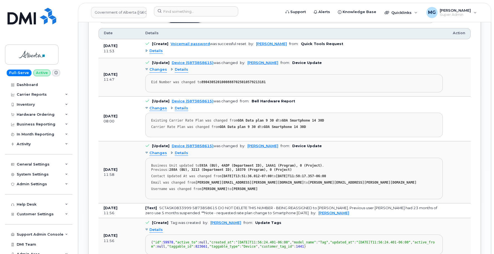
scroll to position [694, 0]
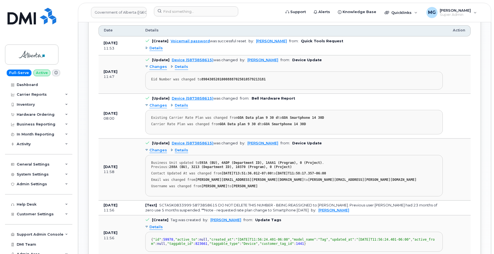
click at [156, 103] on span "Changes" at bounding box center [159, 105] width 18 height 5
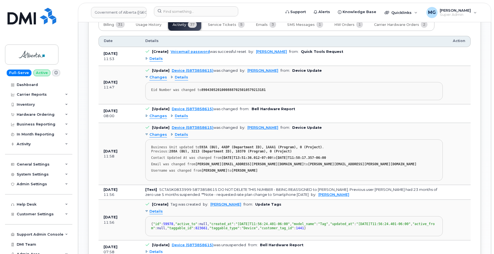
scroll to position [683, 0]
click at [158, 114] on span "Changes" at bounding box center [159, 116] width 18 height 5
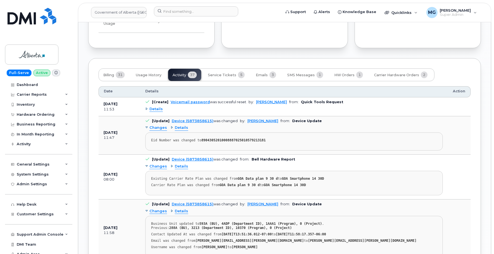
scroll to position [632, 0]
click at [226, 73] on span "Service Tickets" at bounding box center [222, 75] width 28 height 4
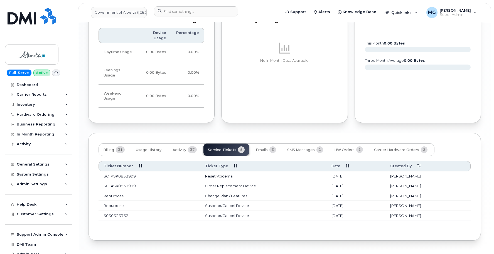
scroll to position [557, 0]
click at [259, 148] on span "Emails" at bounding box center [262, 150] width 12 height 4
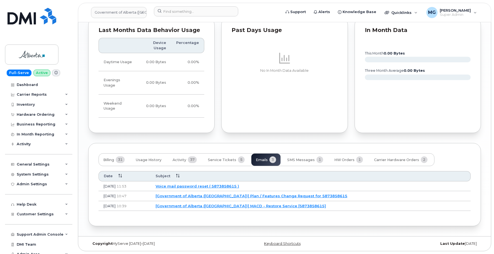
scroll to position [534, 0]
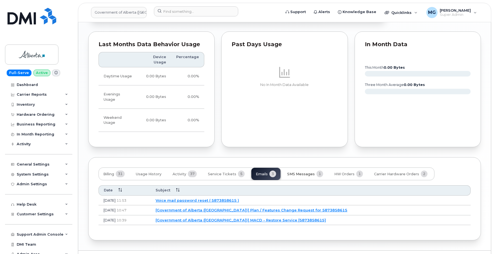
click at [301, 172] on span "SMS Messages" at bounding box center [301, 174] width 28 height 4
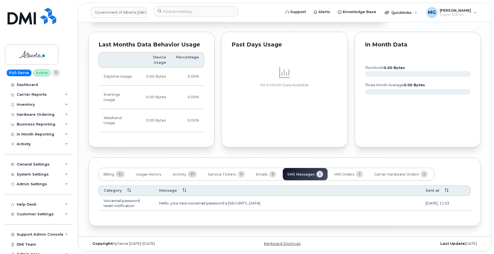
scroll to position [519, 0]
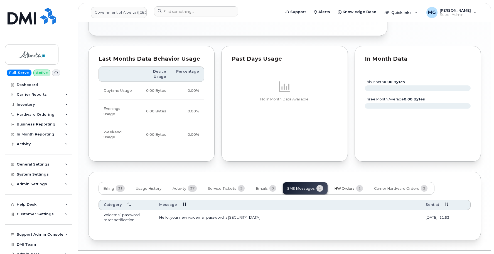
click at [343, 187] on span "HW Orders" at bounding box center [344, 189] width 20 height 4
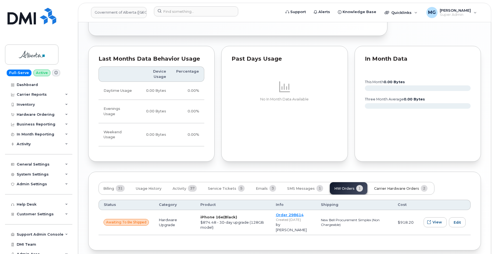
click at [381, 187] on span "Carrier Hardware Orders" at bounding box center [396, 189] width 45 height 4
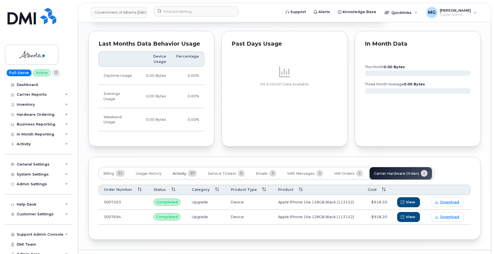
scroll to position [534, 0]
click at [342, 172] on span "HW Orders" at bounding box center [344, 174] width 20 height 4
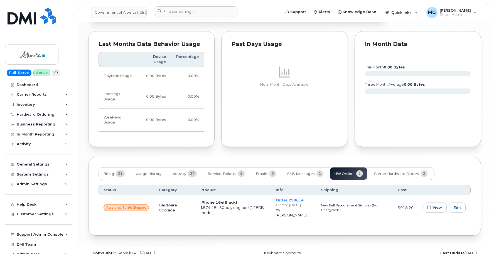
scroll to position [528, 0]
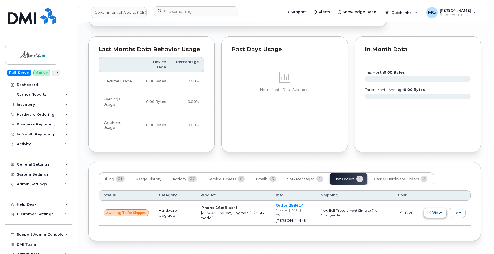
click at [437, 210] on span "View" at bounding box center [437, 212] width 9 height 5
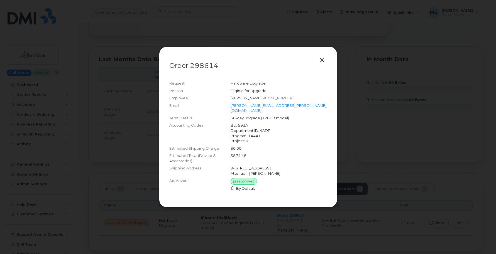
click at [322, 61] on button "button" at bounding box center [322, 61] width 8 height 8
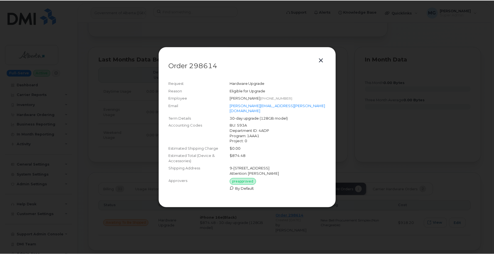
scroll to position [518, 0]
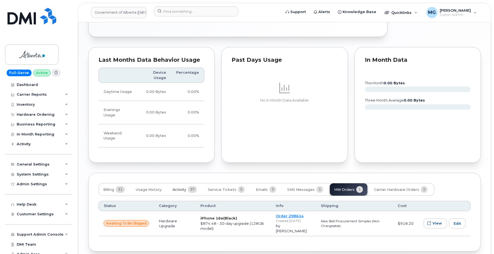
click at [180, 188] on span "Activity" at bounding box center [180, 190] width 14 height 4
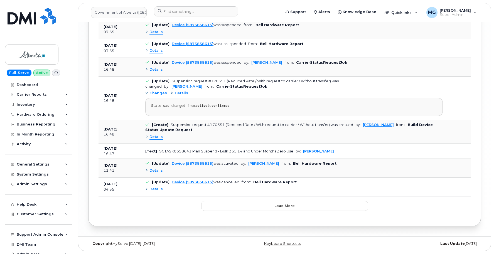
scroll to position [1305, 0]
click at [219, 202] on button "Load more" at bounding box center [284, 206] width 167 height 10
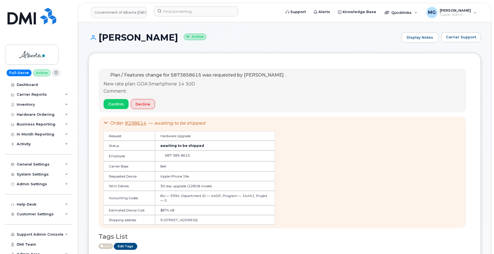
scroll to position [0, 0]
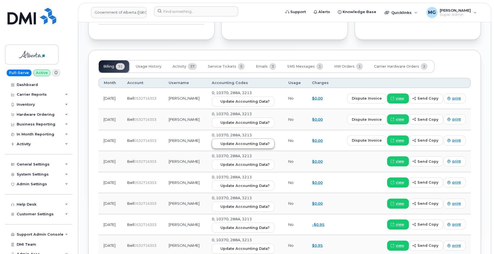
scroll to position [542, 0]
click at [221, 65] on span "Service Tickets" at bounding box center [222, 67] width 28 height 4
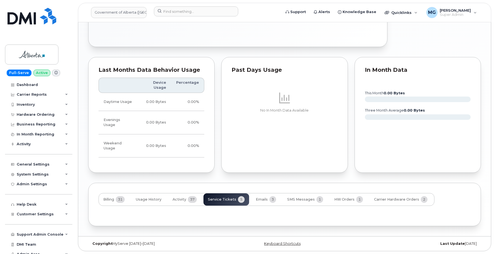
scroll to position [396, 0]
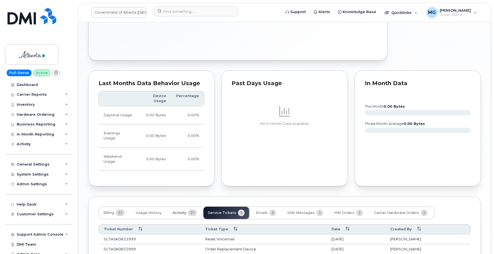
click at [178, 211] on span "Activity" at bounding box center [180, 213] width 14 height 4
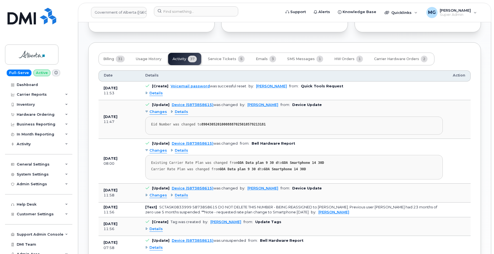
scroll to position [550, 0]
